Goal: Register for event/course

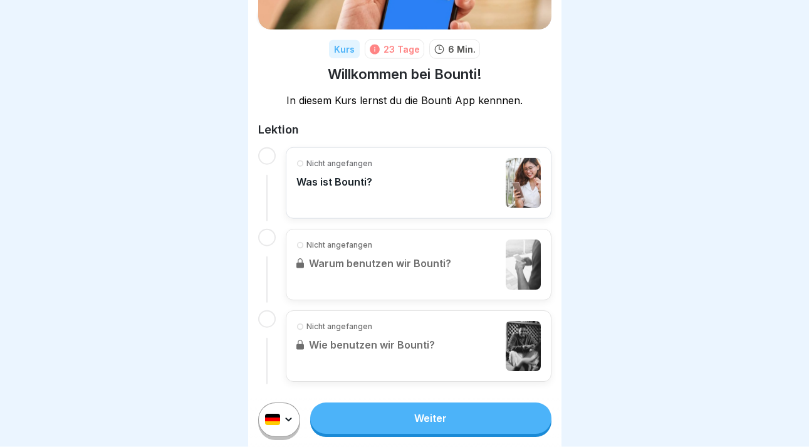
scroll to position [9, 0]
click at [409, 417] on link "Weiter" at bounding box center [430, 417] width 241 height 31
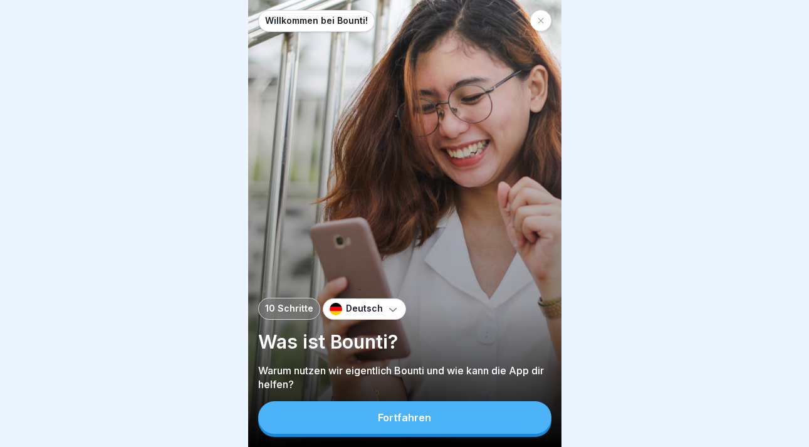
click at [421, 421] on div "Fortfahren" at bounding box center [404, 417] width 53 height 11
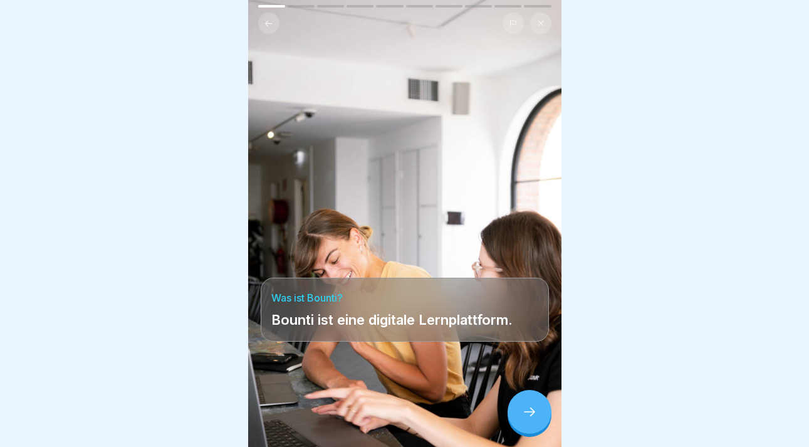
click at [532, 419] on icon at bounding box center [529, 411] width 15 height 15
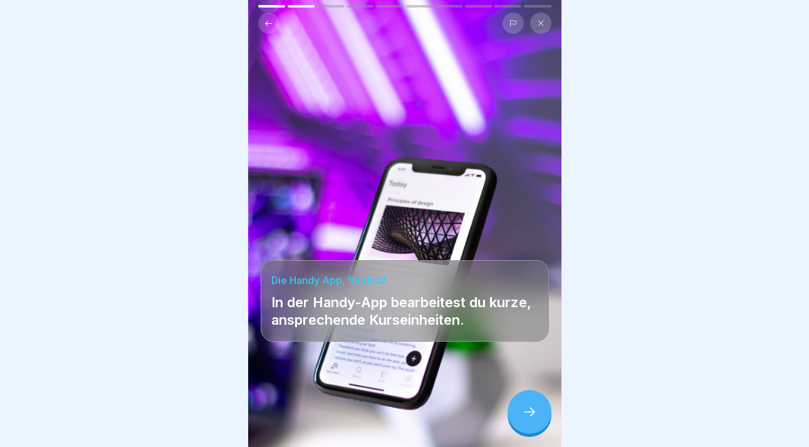
click at [523, 419] on icon at bounding box center [529, 411] width 15 height 15
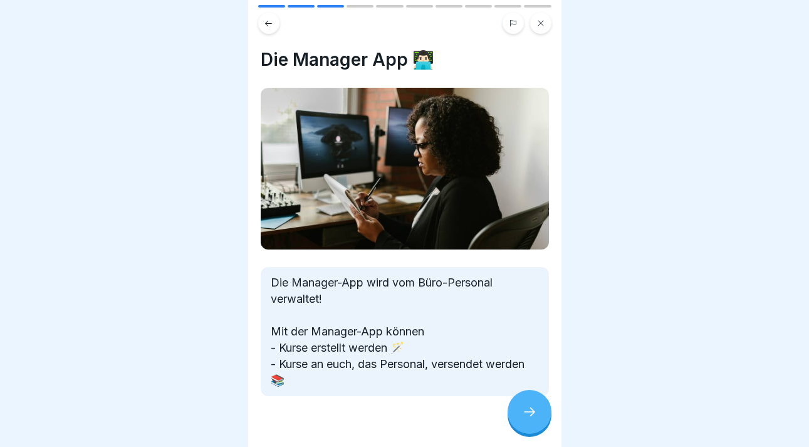
click at [523, 419] on icon at bounding box center [529, 411] width 15 height 15
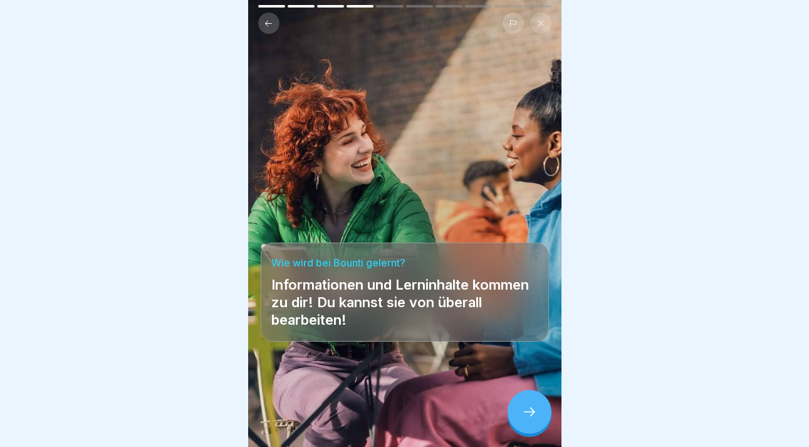
click at [523, 419] on icon at bounding box center [529, 411] width 15 height 15
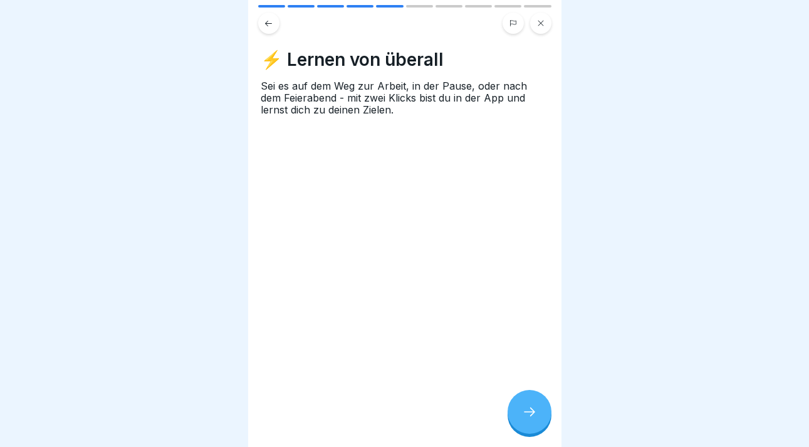
click at [523, 419] on icon at bounding box center [529, 411] width 15 height 15
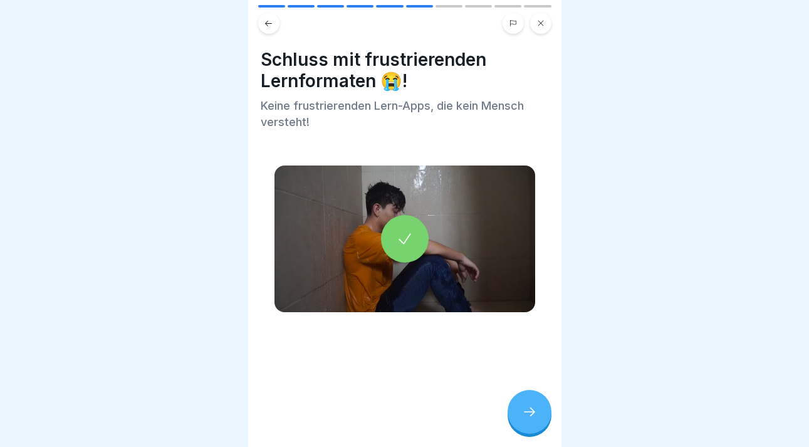
click at [523, 419] on icon at bounding box center [529, 411] width 15 height 15
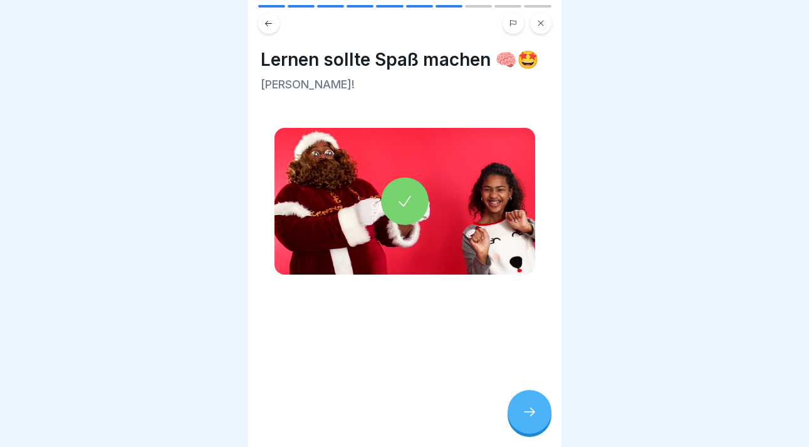
click at [523, 419] on icon at bounding box center [529, 411] width 15 height 15
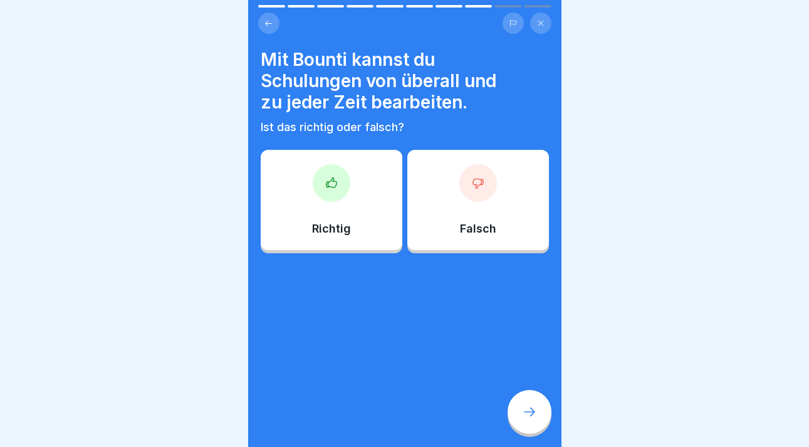
click at [339, 192] on div at bounding box center [332, 183] width 38 height 38
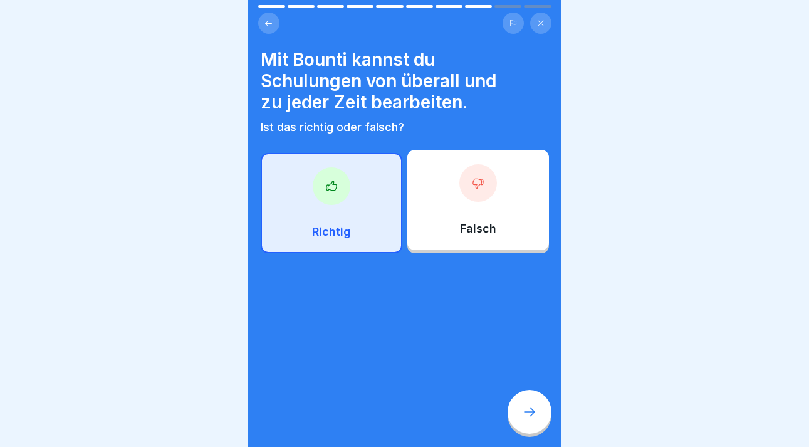
click at [535, 409] on div at bounding box center [530, 412] width 44 height 44
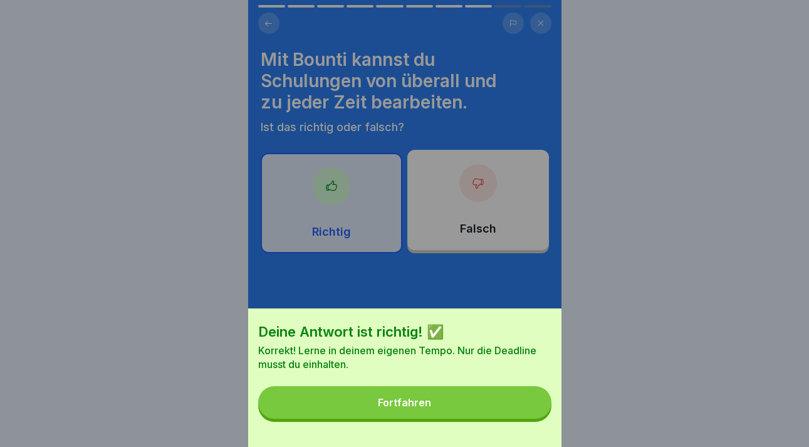
click at [483, 417] on button "Fortfahren" at bounding box center [404, 402] width 293 height 33
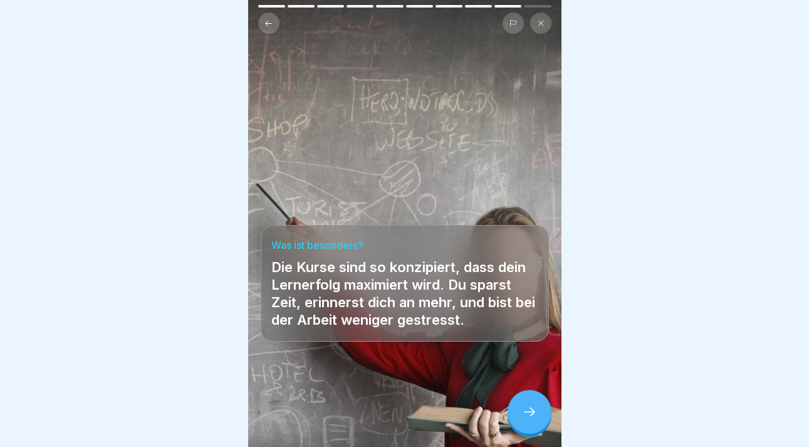
click at [527, 416] on icon at bounding box center [529, 411] width 15 height 15
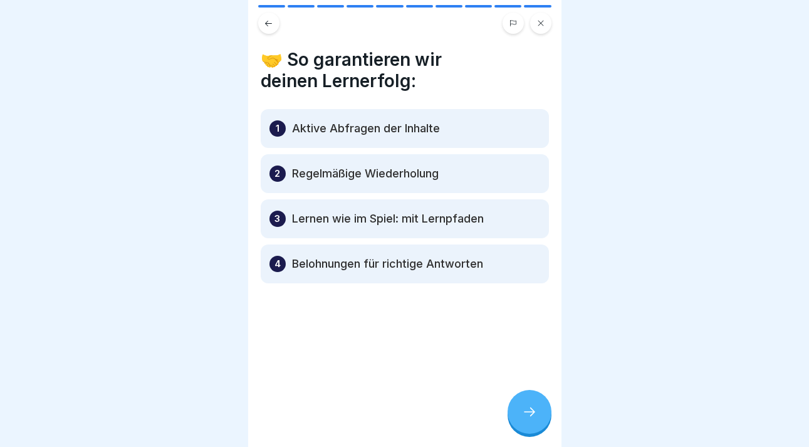
click at [527, 416] on icon at bounding box center [529, 411] width 15 height 15
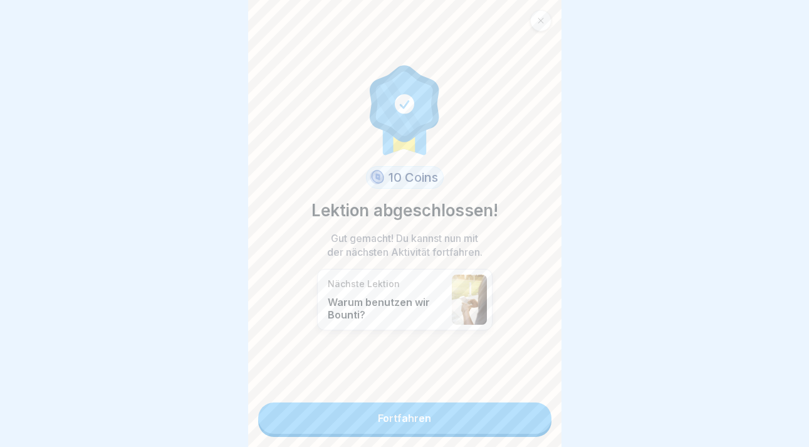
click at [423, 426] on link "Fortfahren" at bounding box center [404, 417] width 293 height 31
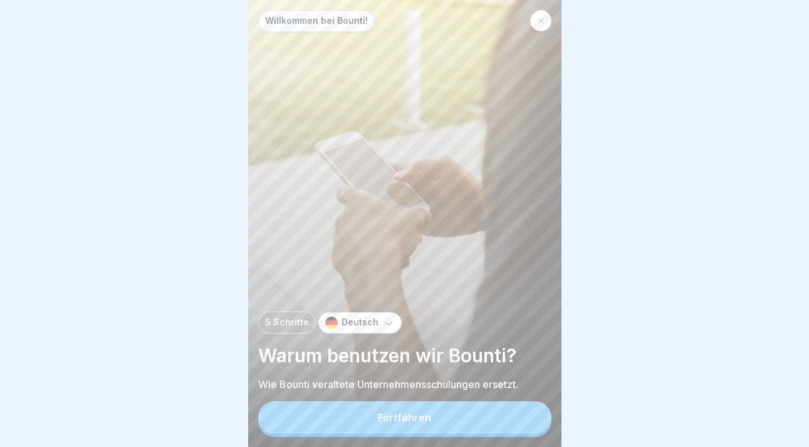
click at [543, 15] on div at bounding box center [540, 20] width 21 height 21
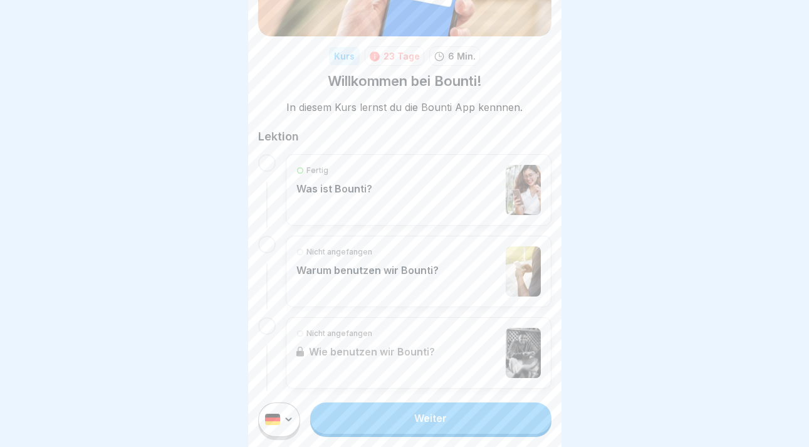
scroll to position [145, 0]
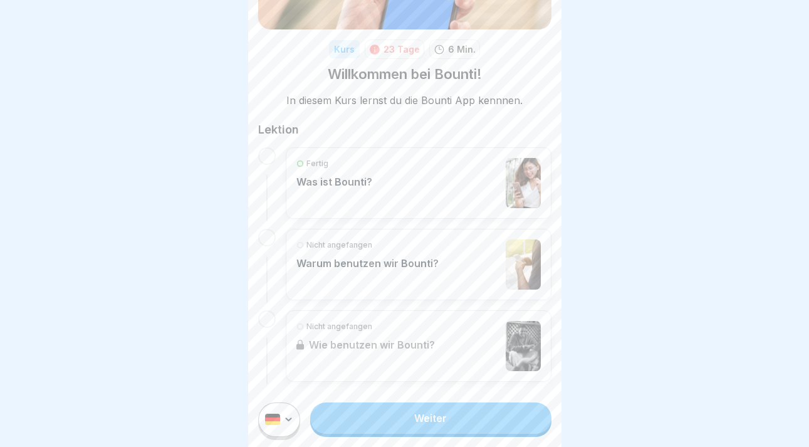
click at [406, 261] on div "Nicht angefangen Warum benutzen wir Bounti?" at bounding box center [367, 264] width 142 height 50
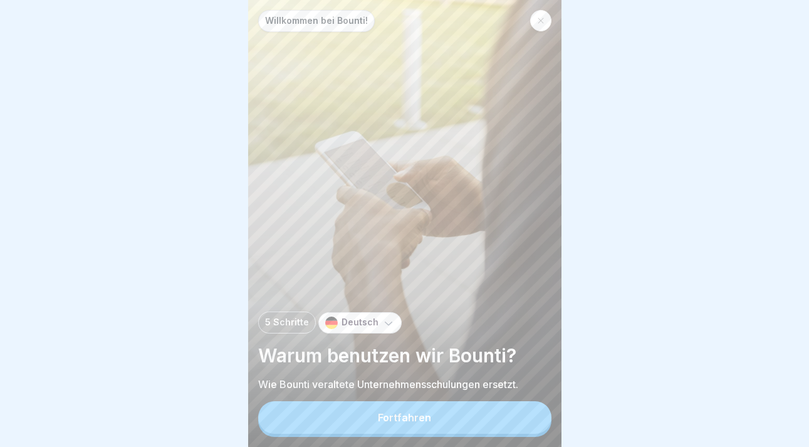
scroll to position [9, 0]
click at [390, 419] on div "Fortfahren" at bounding box center [404, 417] width 53 height 11
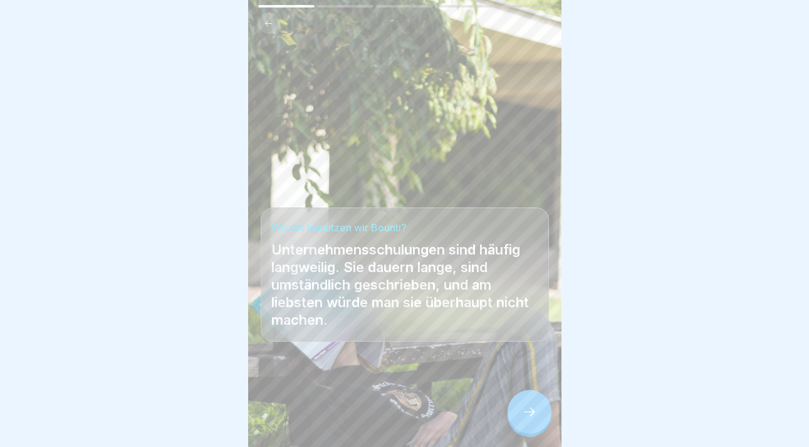
click at [521, 419] on div at bounding box center [530, 412] width 44 height 44
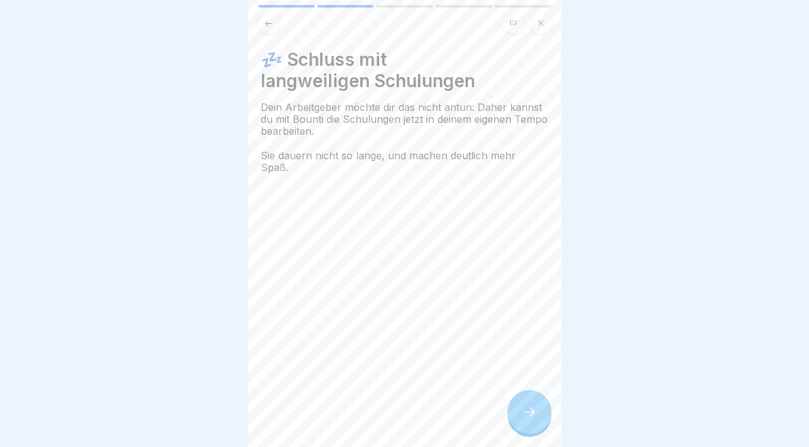
click at [538, 414] on div at bounding box center [530, 412] width 44 height 44
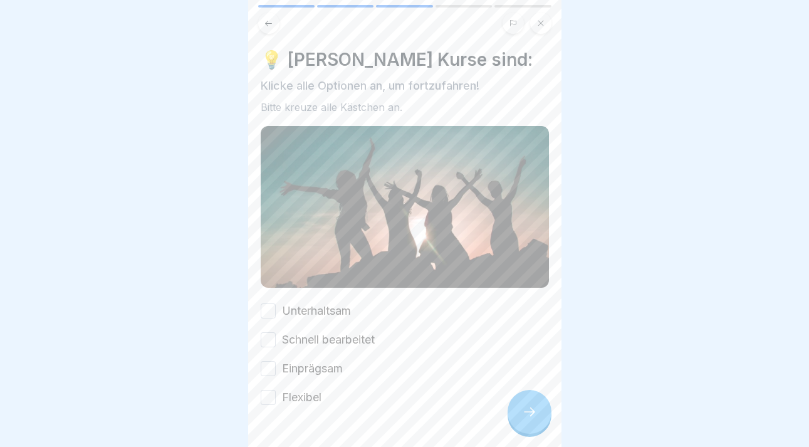
click at [273, 303] on button "Unterhaltsam" at bounding box center [268, 310] width 15 height 15
click at [274, 332] on button "Schnell bearbeitet" at bounding box center [268, 339] width 15 height 15
click at [271, 361] on button "Einprägsam" at bounding box center [268, 368] width 15 height 15
click at [271, 390] on button "Flexibel" at bounding box center [268, 397] width 15 height 15
click at [533, 411] on icon at bounding box center [529, 411] width 15 height 15
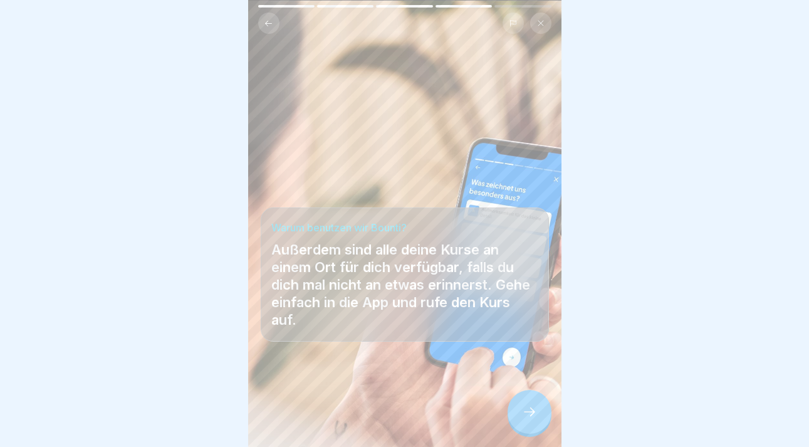
click at [527, 411] on icon at bounding box center [529, 411] width 15 height 15
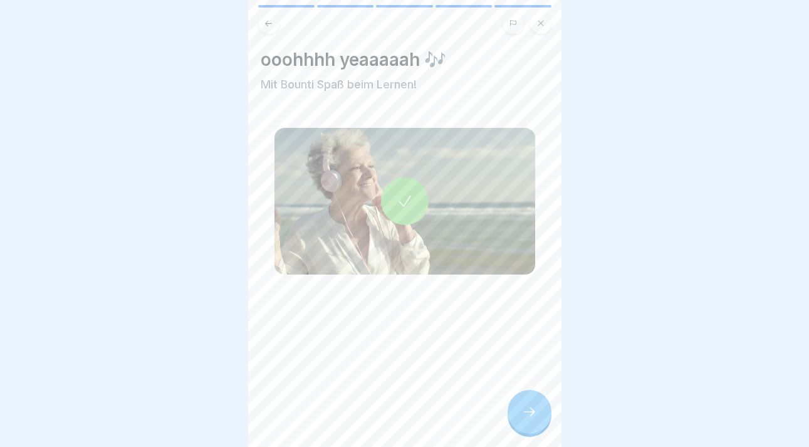
click at [527, 411] on icon at bounding box center [529, 411] width 15 height 15
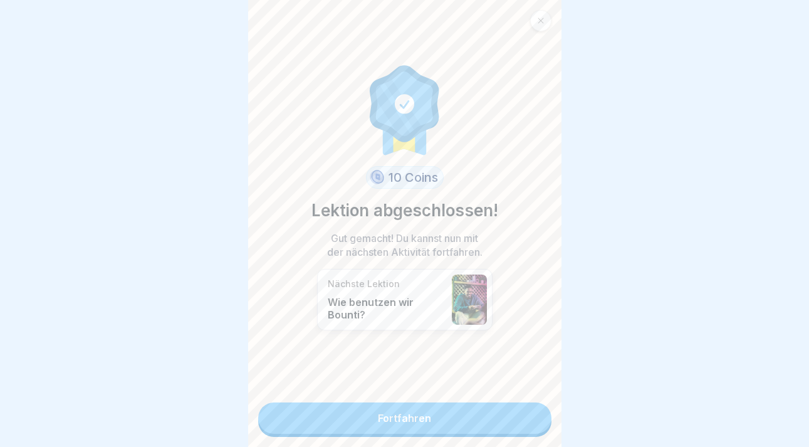
click at [477, 411] on link "Fortfahren" at bounding box center [404, 417] width 293 height 31
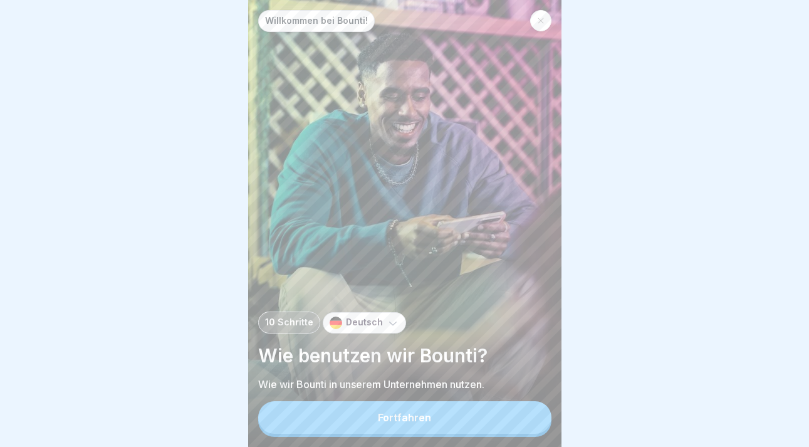
click at [449, 422] on button "Fortfahren" at bounding box center [404, 417] width 293 height 33
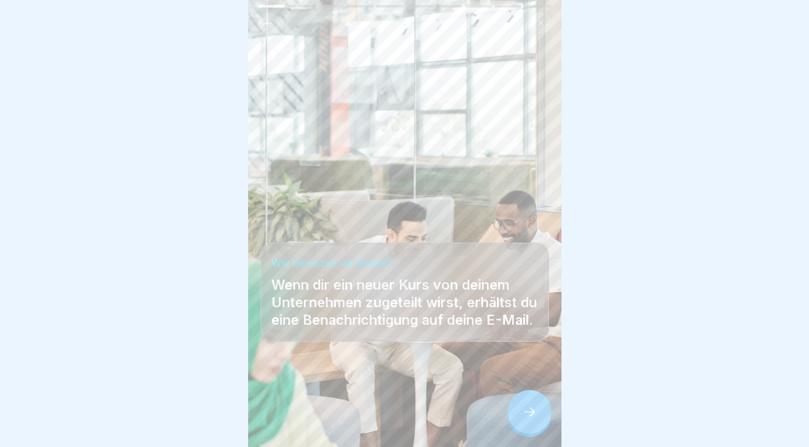
click at [525, 419] on icon at bounding box center [529, 411] width 15 height 15
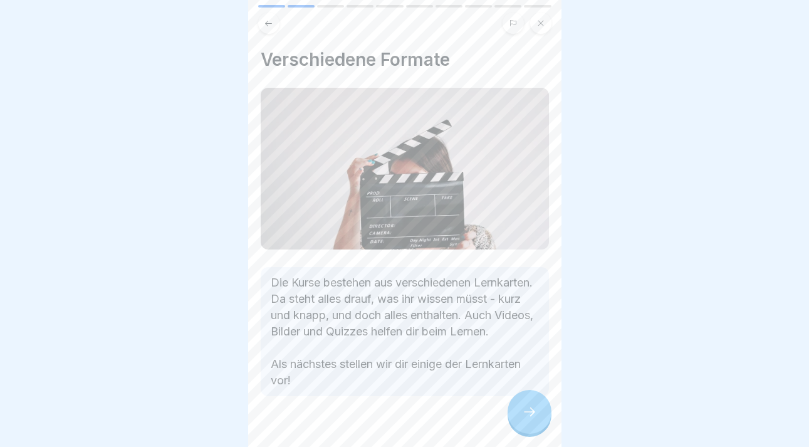
click at [532, 414] on div at bounding box center [530, 412] width 44 height 44
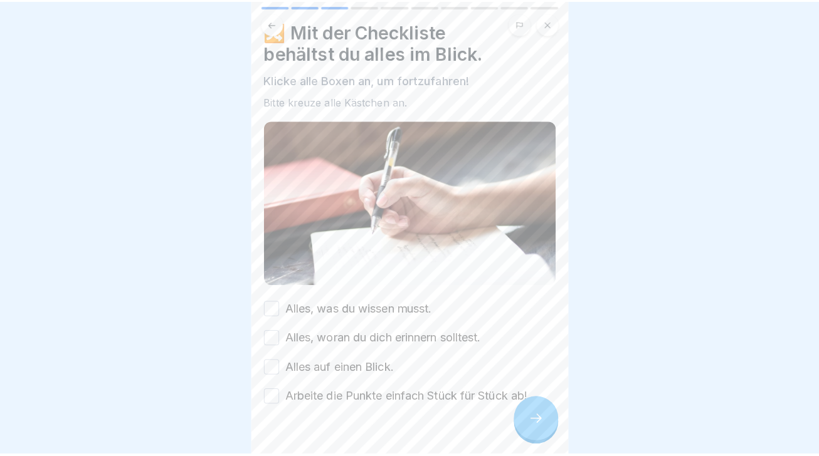
scroll to position [25, 0]
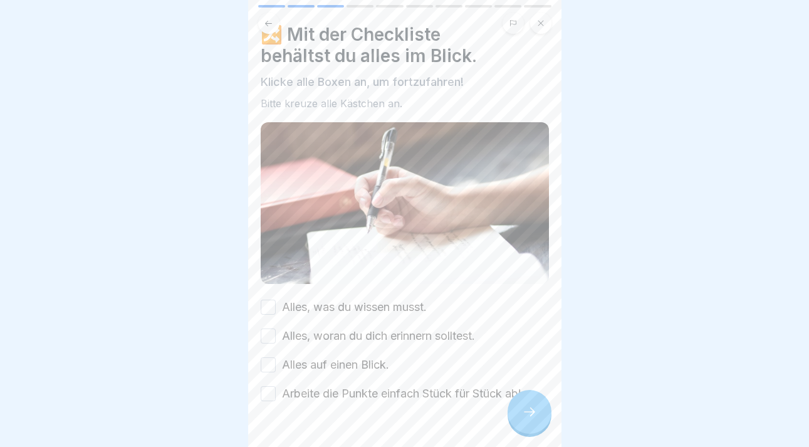
click at [265, 300] on button "Alles, was du wissen musst." at bounding box center [268, 307] width 15 height 15
click at [268, 328] on button "Alles, woran du dich erinnern solltest." at bounding box center [268, 335] width 15 height 15
click at [265, 360] on button "Alles auf einen Blick." at bounding box center [268, 364] width 15 height 15
click at [269, 390] on button "Arbeite die Punkte einfach Stück für Stück ab!" at bounding box center [268, 393] width 15 height 15
click at [533, 412] on div at bounding box center [530, 412] width 44 height 44
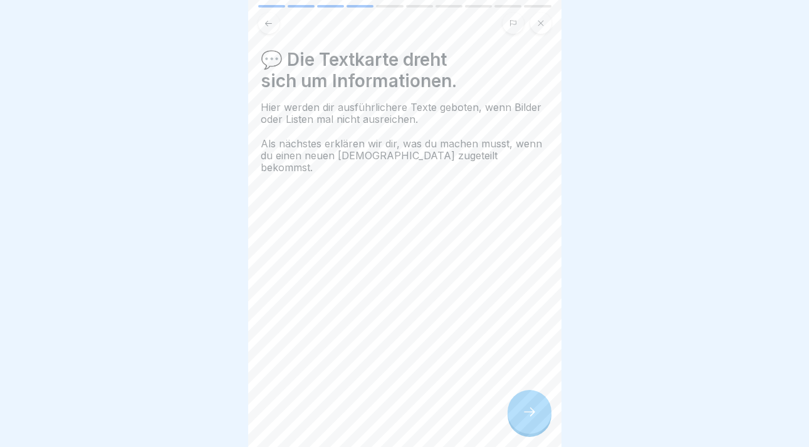
click at [527, 417] on icon at bounding box center [529, 411] width 15 height 15
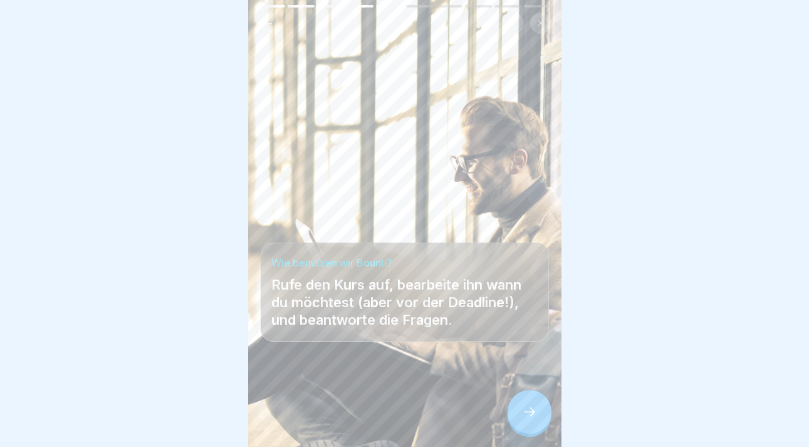
click at [522, 419] on icon at bounding box center [529, 411] width 15 height 15
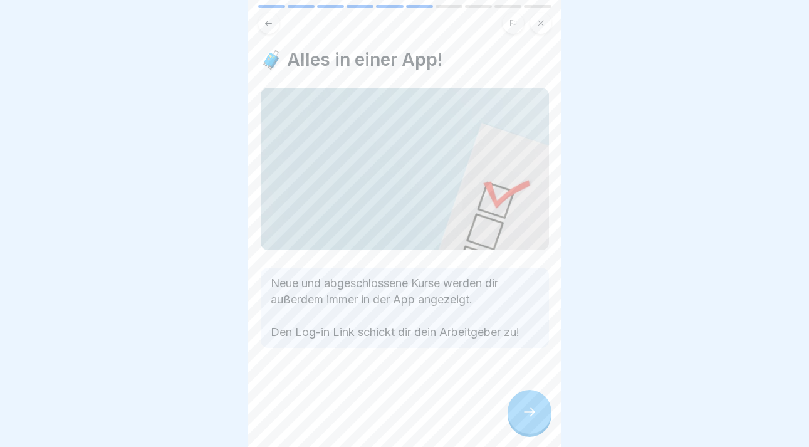
click at [522, 419] on icon at bounding box center [529, 411] width 15 height 15
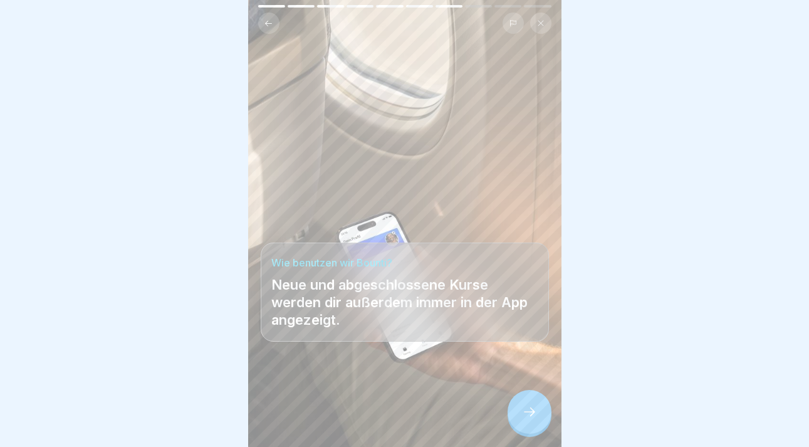
click at [522, 419] on icon at bounding box center [529, 411] width 15 height 15
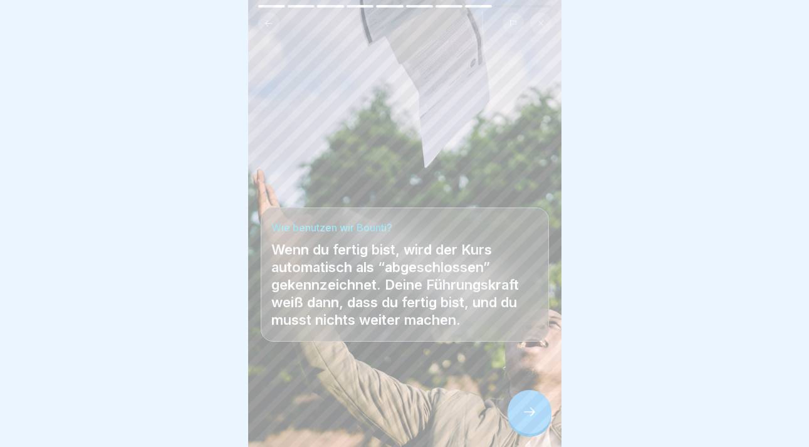
click at [522, 419] on icon at bounding box center [529, 411] width 15 height 15
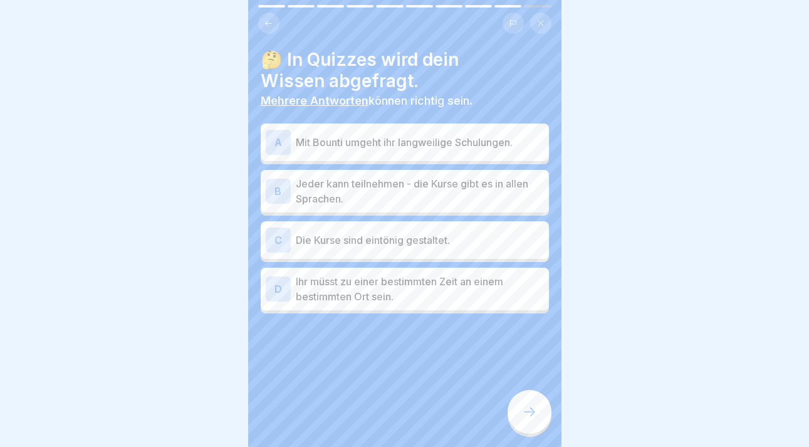
click at [533, 419] on icon at bounding box center [529, 411] width 15 height 15
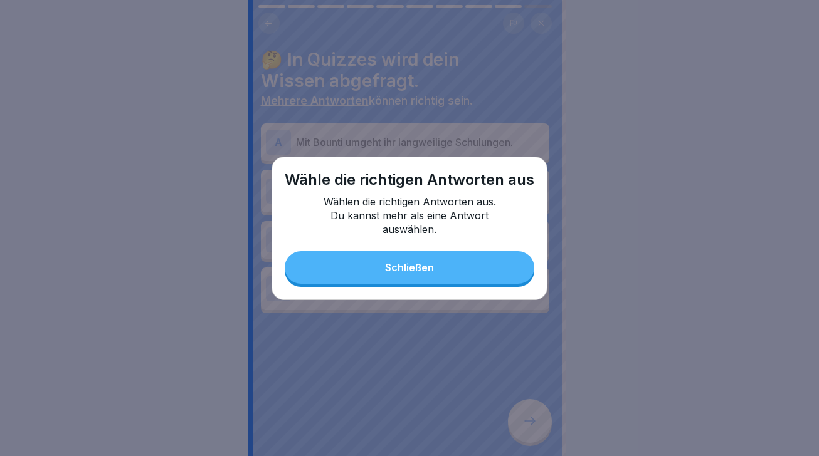
click at [399, 265] on div "Schließen" at bounding box center [409, 267] width 49 height 11
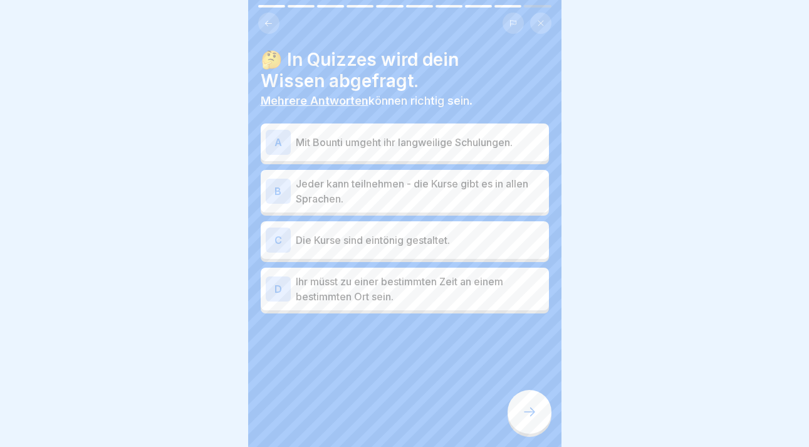
click at [440, 145] on p "Mit Bounti umgeht ihr langweilige Schulungen." at bounding box center [420, 142] width 248 height 15
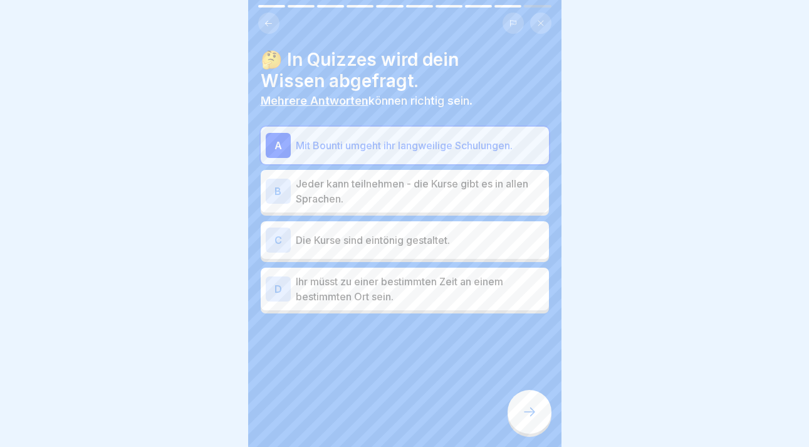
click at [451, 191] on p "Jeder kann teilnehmen - die Kurse gibt es in allen Sprachen." at bounding box center [420, 191] width 248 height 30
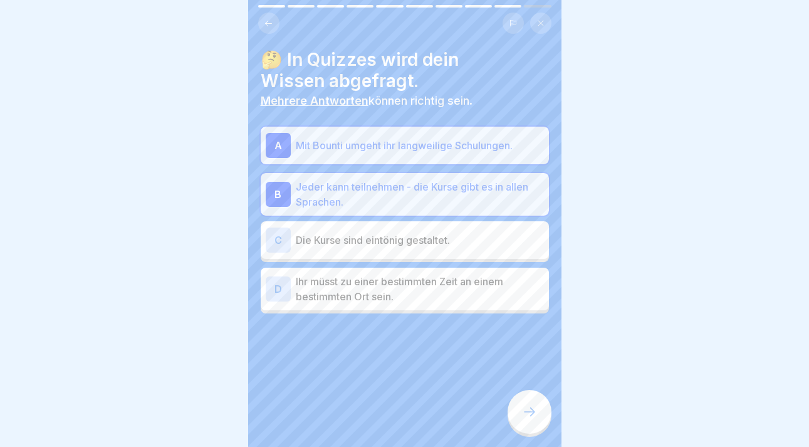
click at [537, 430] on div at bounding box center [530, 412] width 44 height 44
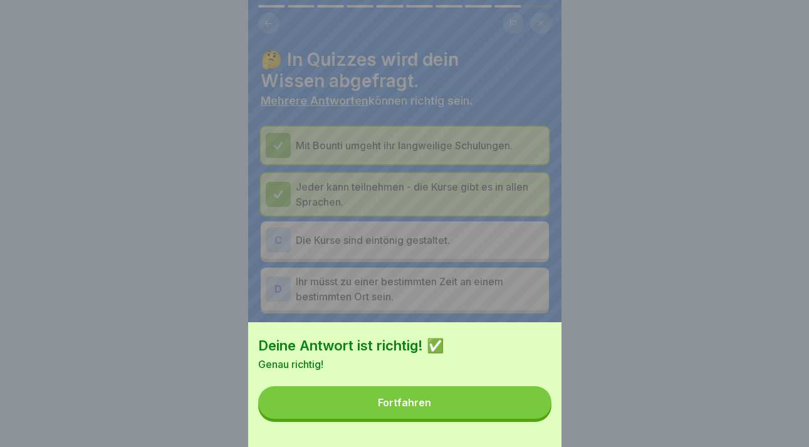
click at [460, 417] on button "Fortfahren" at bounding box center [404, 402] width 293 height 33
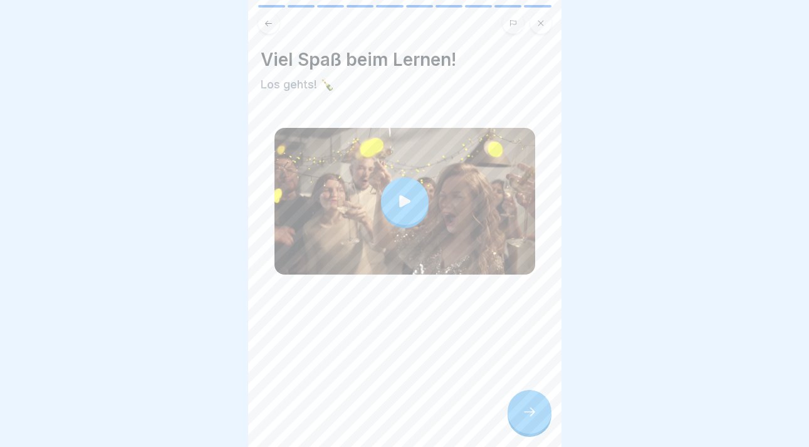
click at [521, 426] on div at bounding box center [530, 412] width 44 height 44
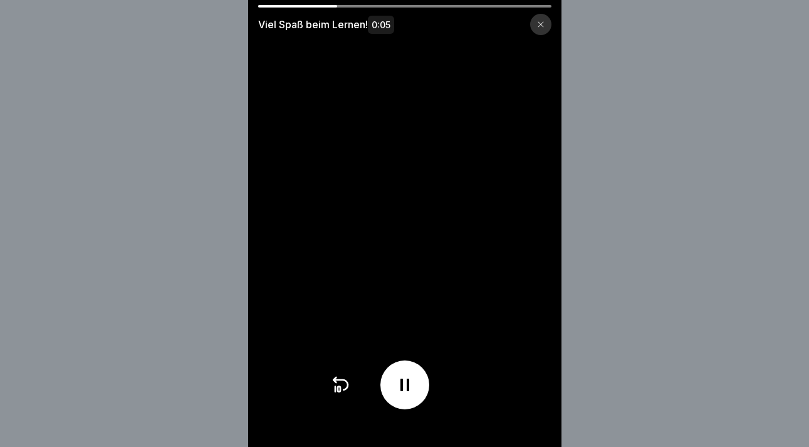
click at [407, 395] on icon at bounding box center [405, 385] width 20 height 20
click at [547, 20] on div at bounding box center [540, 24] width 21 height 21
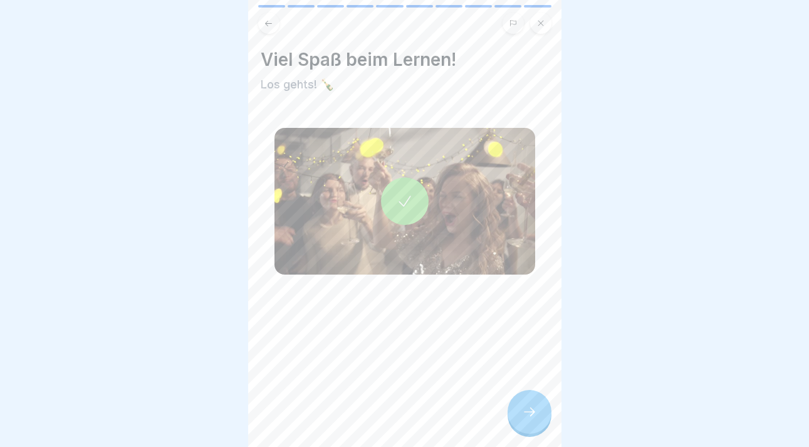
click at [530, 407] on div at bounding box center [530, 412] width 44 height 44
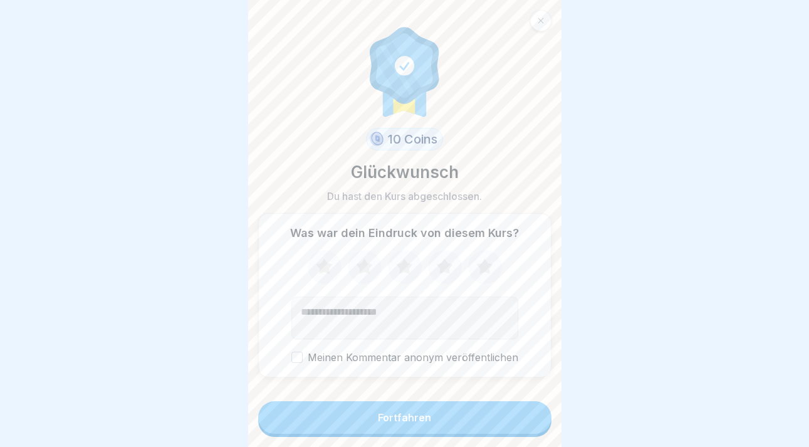
click at [489, 268] on icon at bounding box center [484, 267] width 33 height 33
click at [391, 423] on div "Fortfahren" at bounding box center [404, 417] width 53 height 11
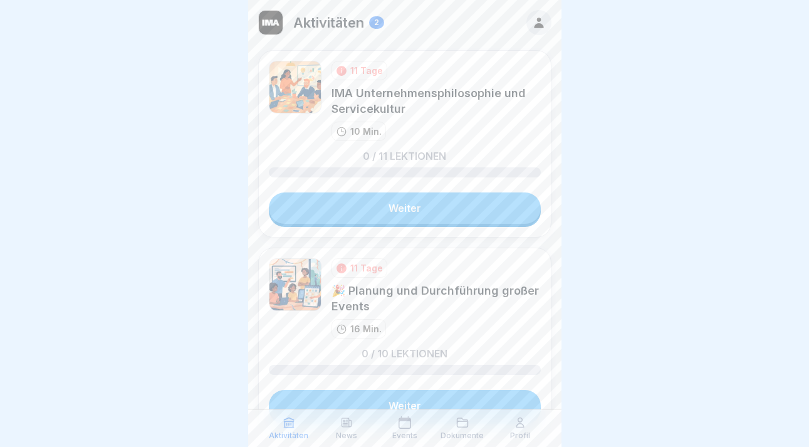
click at [532, 22] on icon at bounding box center [539, 23] width 14 height 14
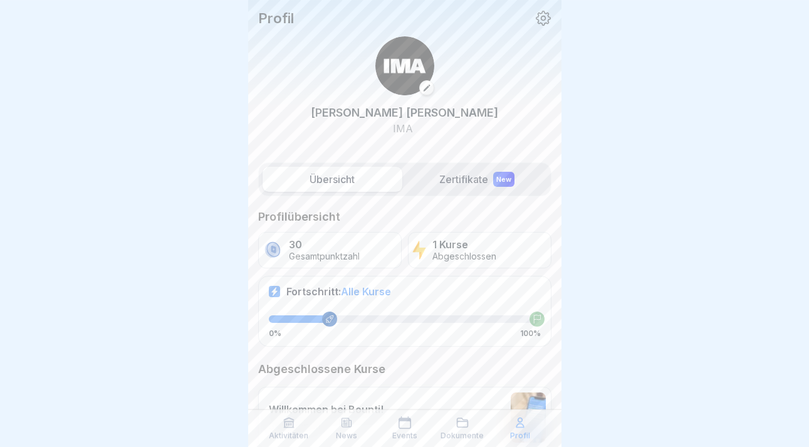
scroll to position [9, 0]
click at [296, 432] on p "Aktivitäten" at bounding box center [288, 435] width 39 height 9
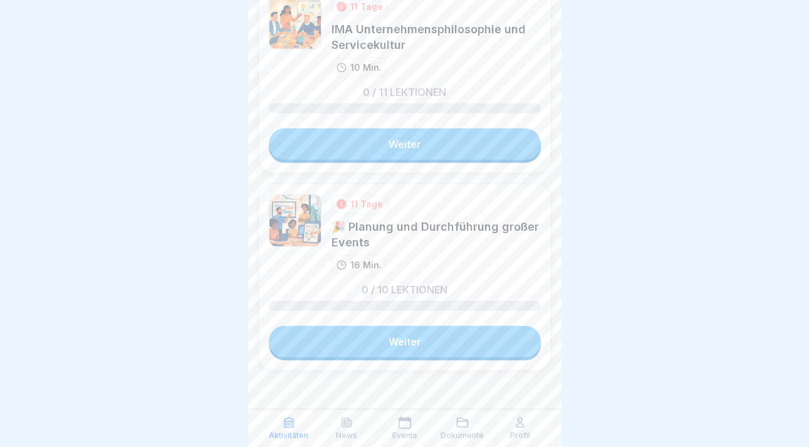
scroll to position [9, 0]
click at [517, 431] on p "Profil" at bounding box center [520, 435] width 20 height 9
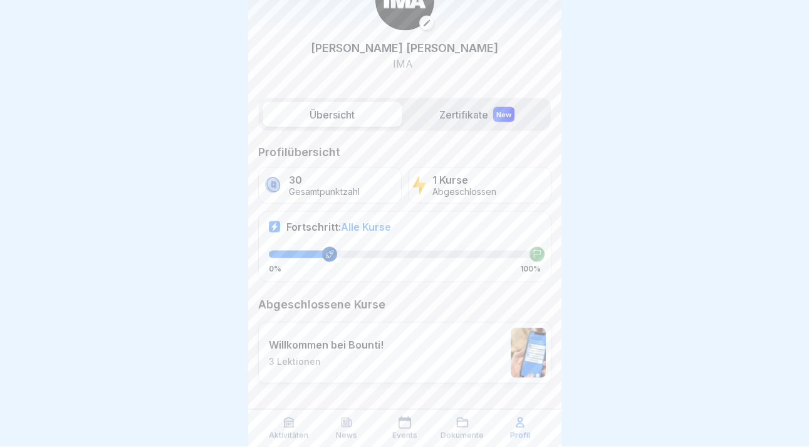
scroll to position [9, 0]
click at [456, 425] on icon at bounding box center [462, 422] width 13 height 13
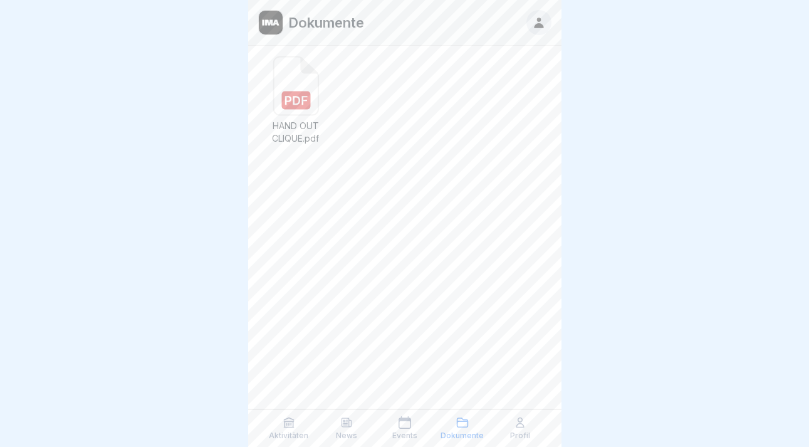
click at [403, 431] on div "Events" at bounding box center [404, 428] width 51 height 24
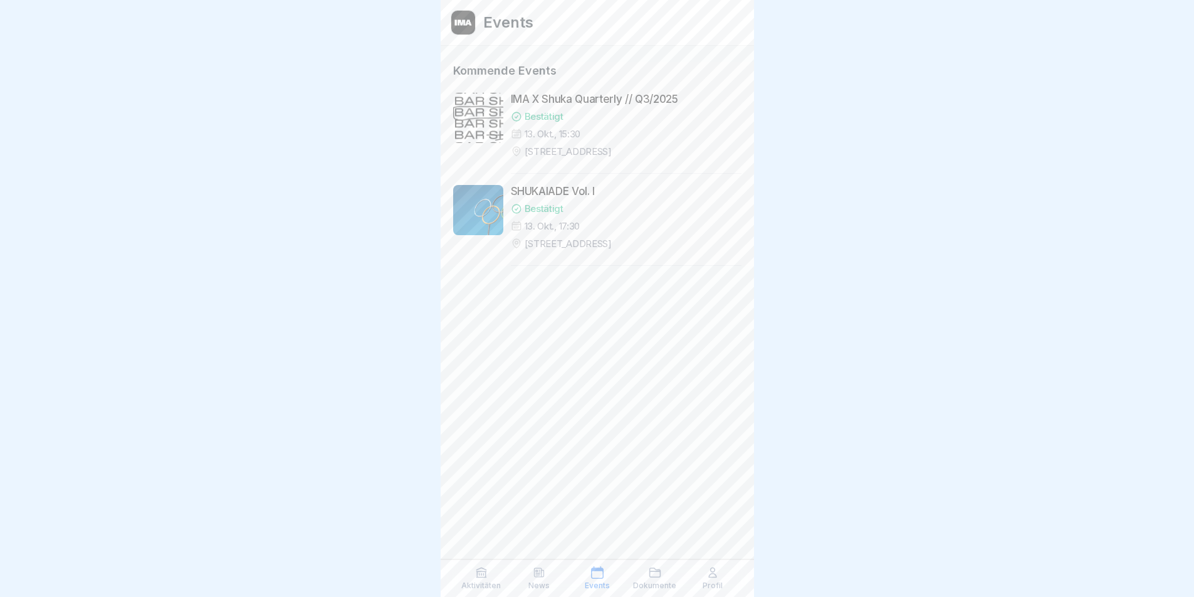
click at [572, 207] on div "Bestätigt" at bounding box center [626, 208] width 231 height 13
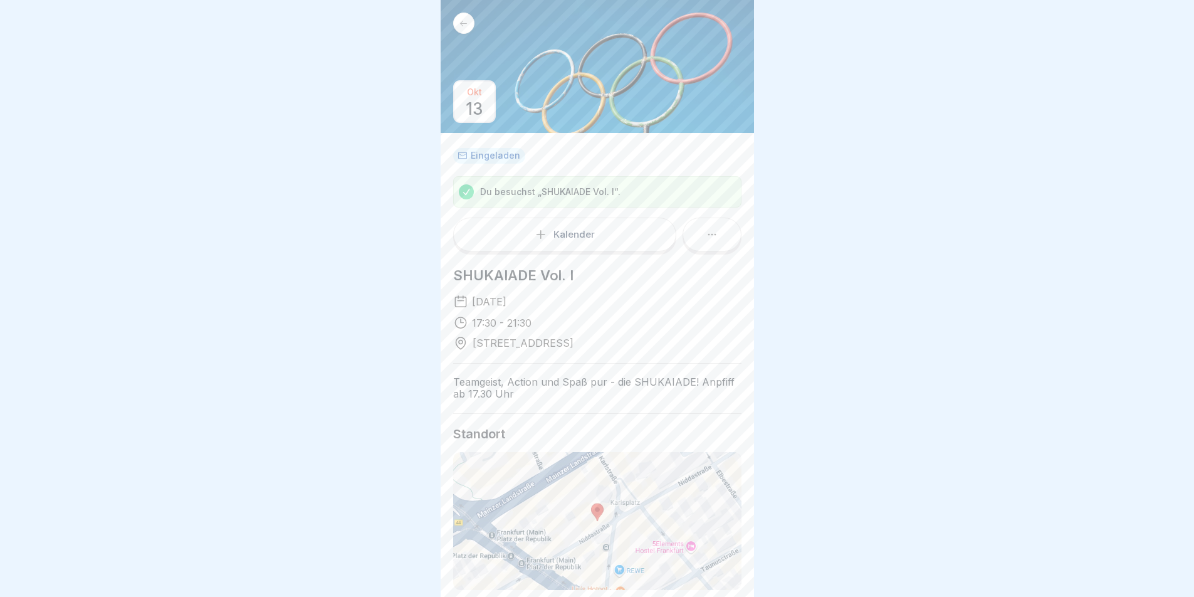
click at [731, 236] on button at bounding box center [712, 234] width 58 height 34
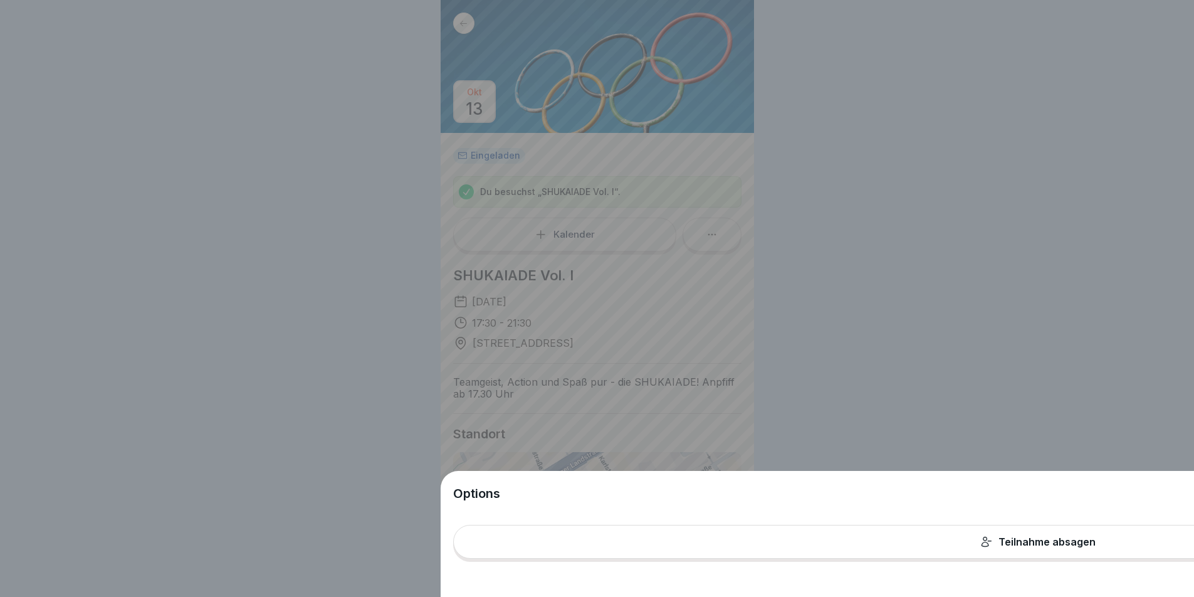
click at [809, 447] on button "Teilnahme absagen" at bounding box center [1037, 542] width 1169 height 34
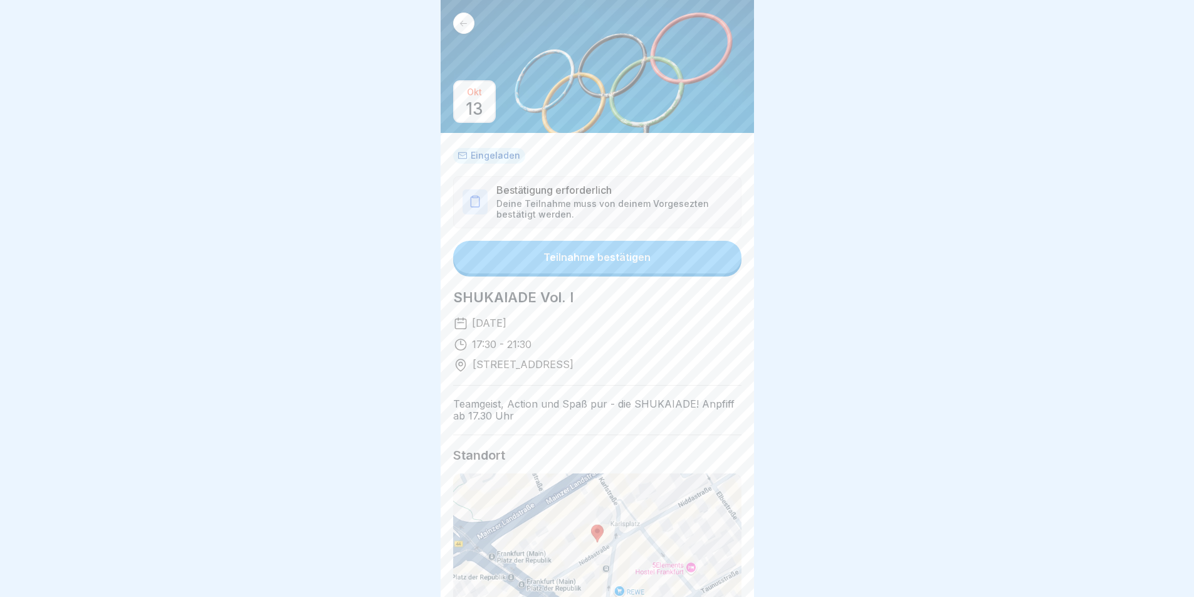
click at [464, 25] on icon at bounding box center [463, 23] width 9 height 9
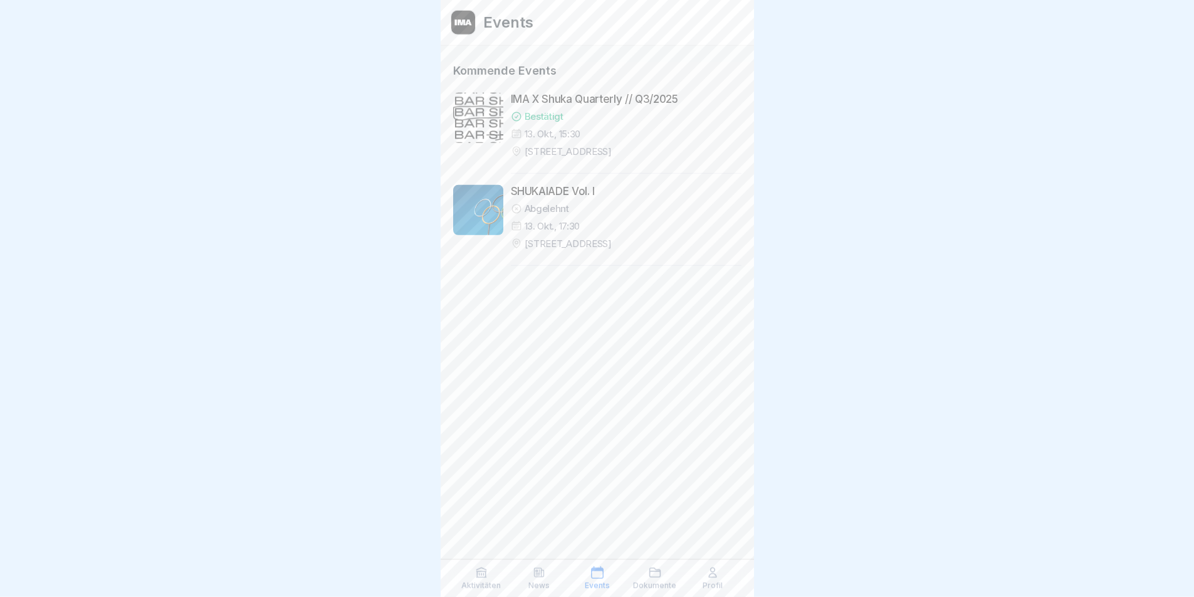
scroll to position [9, 0]
click at [473, 447] on p "Aktivitäten" at bounding box center [480, 585] width 39 height 9
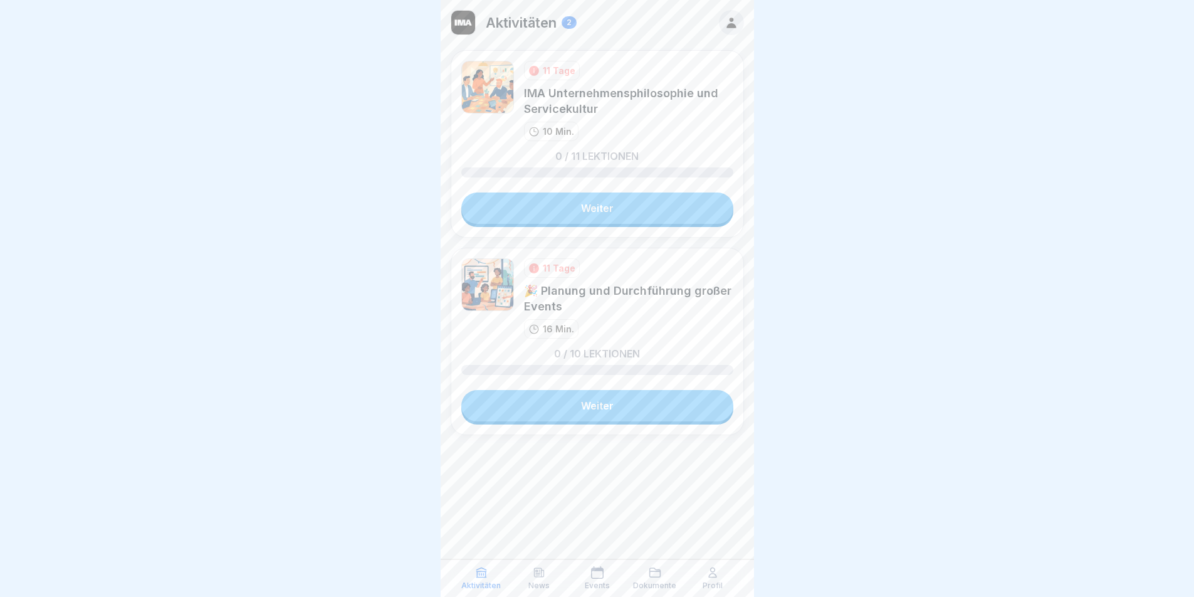
scroll to position [9, 0]
click at [542, 447] on div "News" at bounding box center [538, 578] width 51 height 24
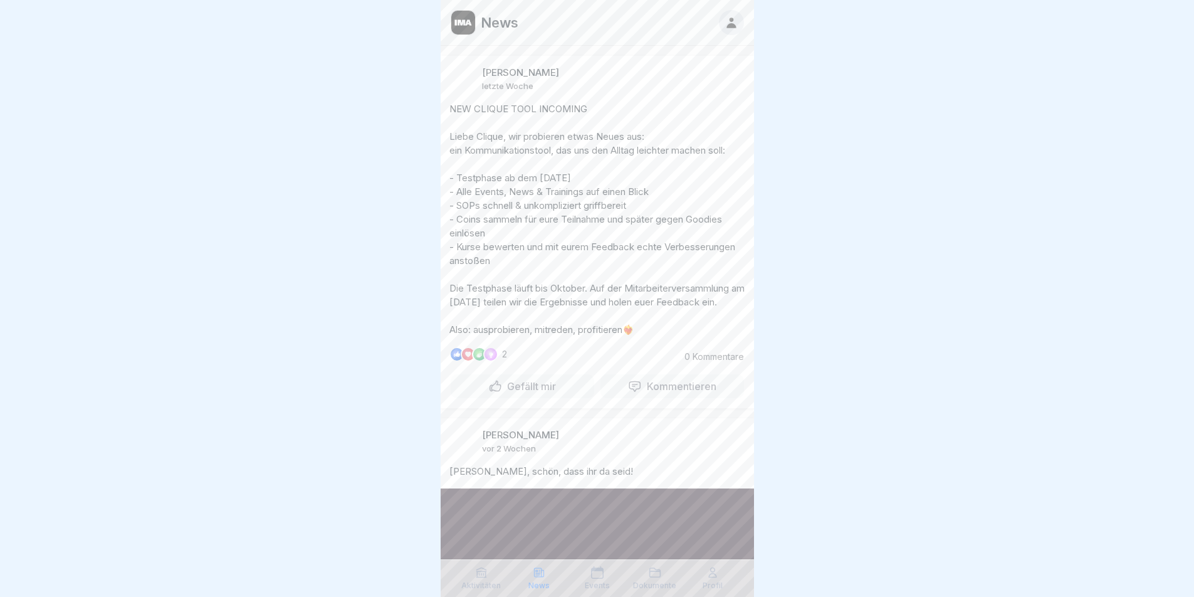
click at [644, 447] on div "Dokumente" at bounding box center [654, 578] width 51 height 24
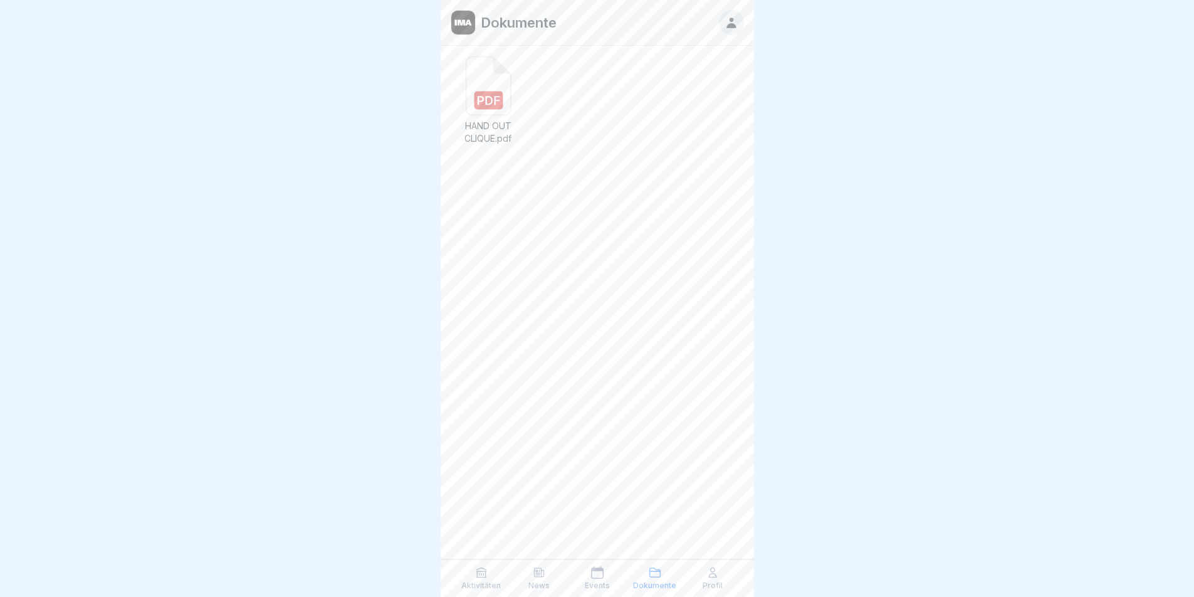
click at [597, 447] on p "Events" at bounding box center [597, 585] width 25 height 9
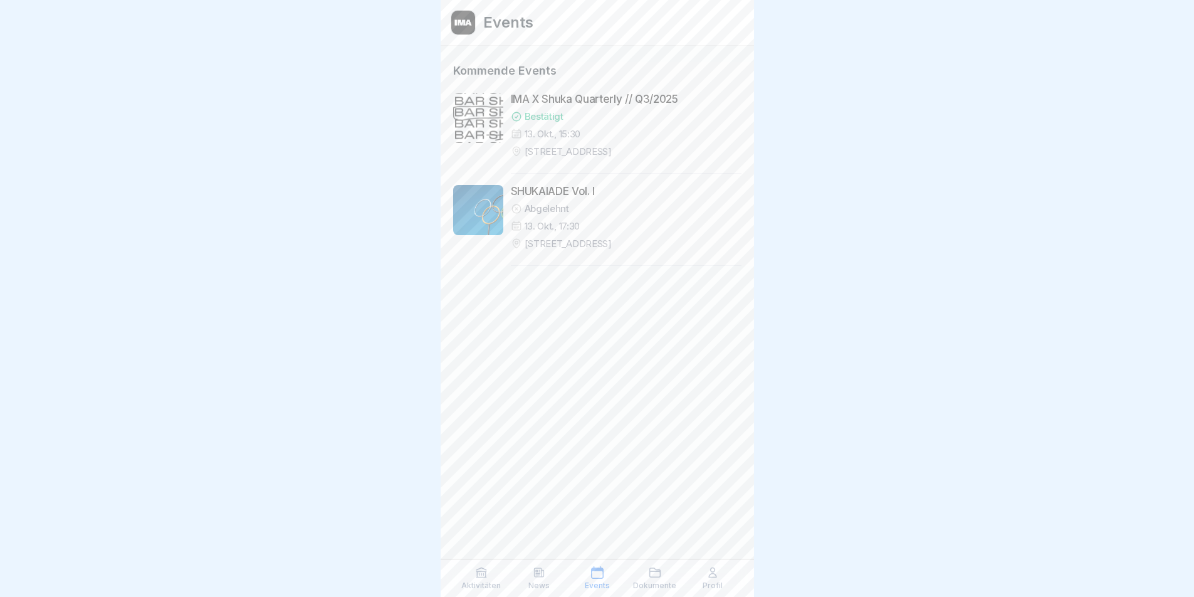
click at [699, 447] on div "Profil" at bounding box center [712, 578] width 51 height 24
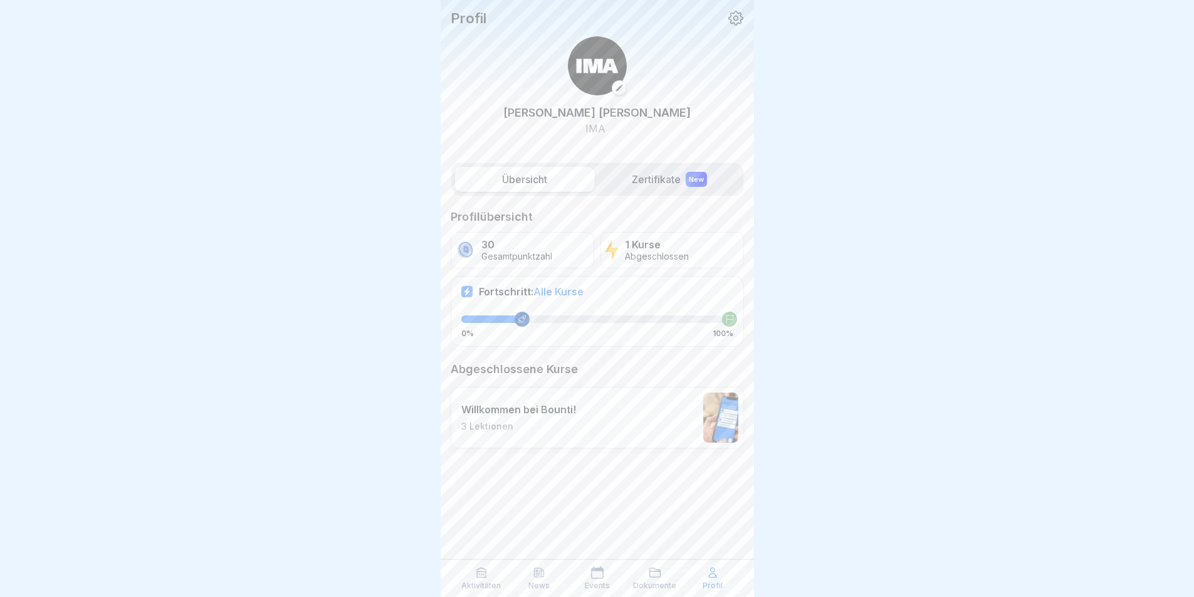
click at [739, 19] on icon at bounding box center [736, 18] width 16 height 16
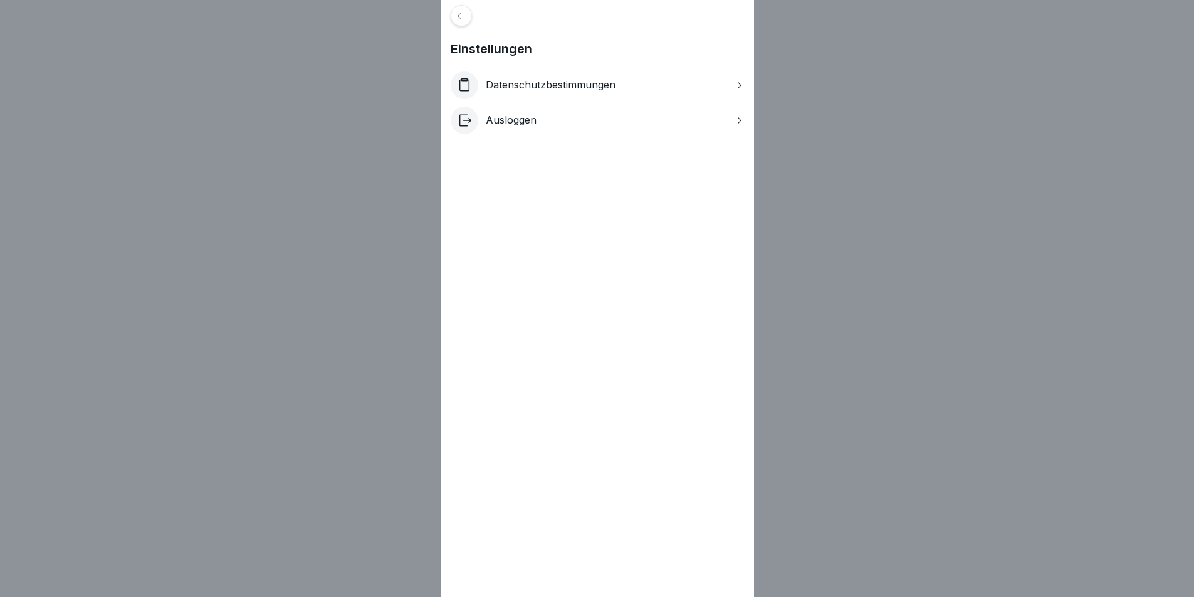
click at [561, 120] on div "Ausloggen" at bounding box center [597, 121] width 293 height 28
